Goal: Navigation & Orientation: Find specific page/section

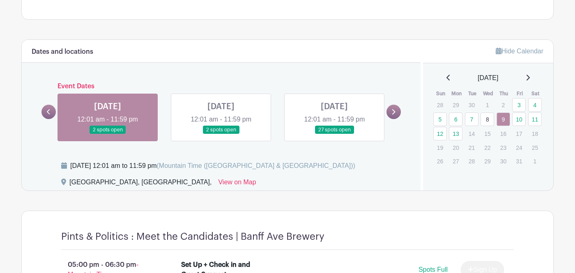
scroll to position [450, 0]
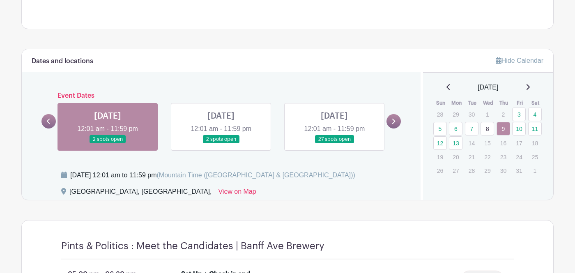
click at [221, 144] on link at bounding box center [221, 144] width 0 height 0
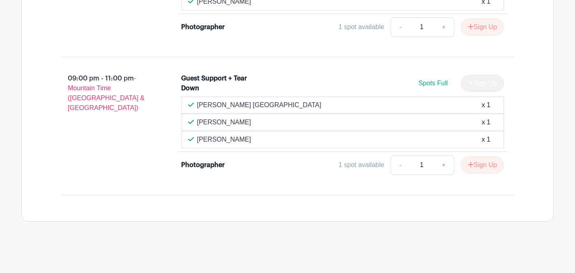
scroll to position [502, 0]
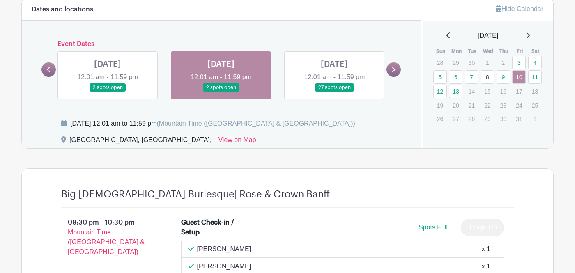
click at [334, 92] on link at bounding box center [334, 92] width 0 height 0
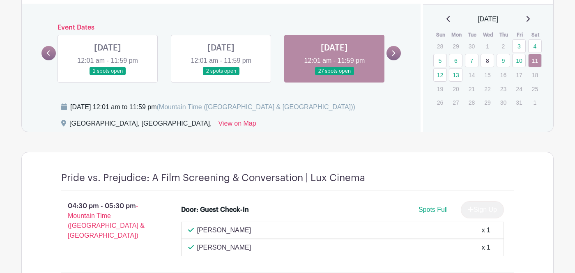
scroll to position [536, 0]
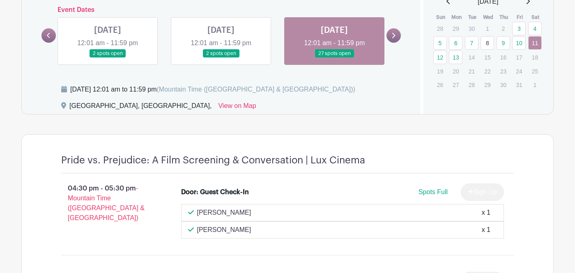
click at [392, 37] on icon at bounding box center [394, 35] width 4 height 6
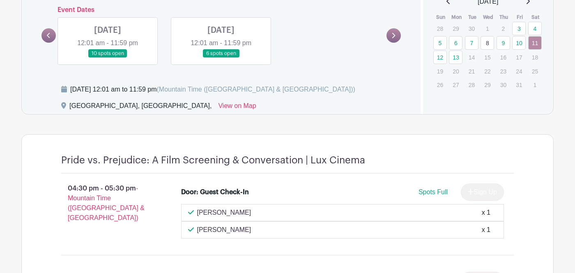
click at [108, 58] on link at bounding box center [108, 58] width 0 height 0
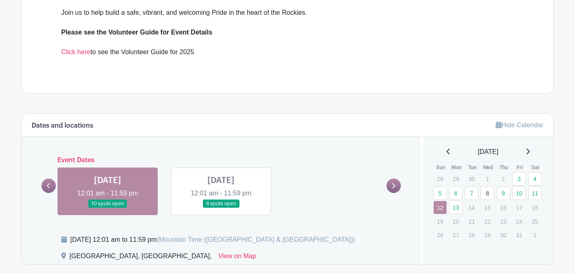
scroll to position [387, 0]
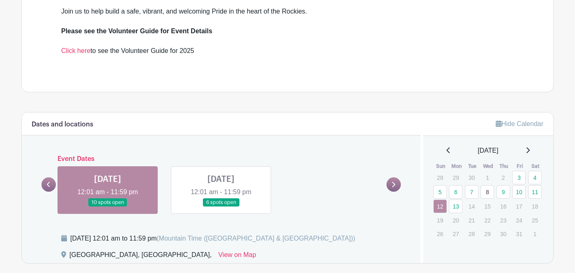
click at [221, 207] on link at bounding box center [221, 207] width 0 height 0
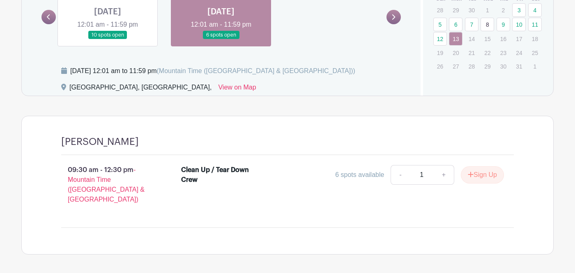
scroll to position [545, 0]
